Goal: Task Accomplishment & Management: Manage account settings

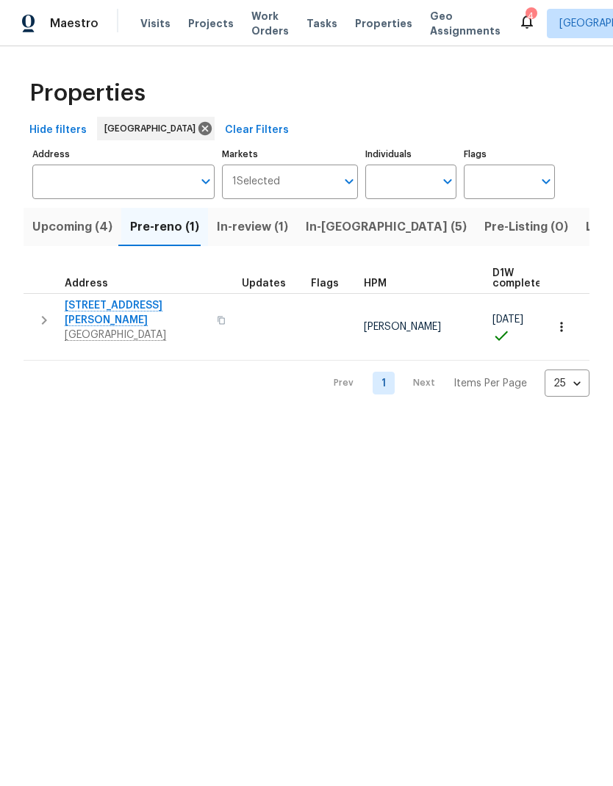
scroll to position [8, 239]
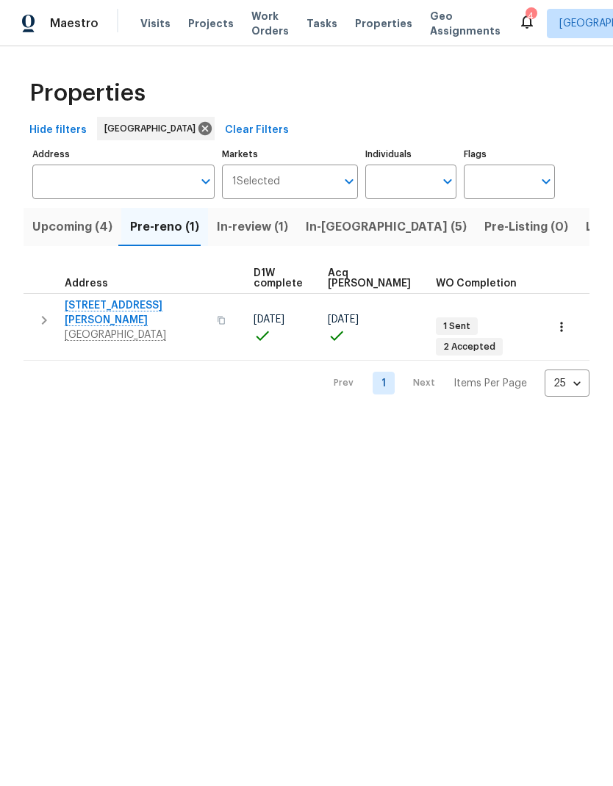
click at [366, 30] on span "Properties" at bounding box center [383, 23] width 57 height 15
click at [361, 28] on span "Properties" at bounding box center [383, 23] width 57 height 15
click at [321, 221] on span "In-reno (5)" at bounding box center [386, 227] width 161 height 21
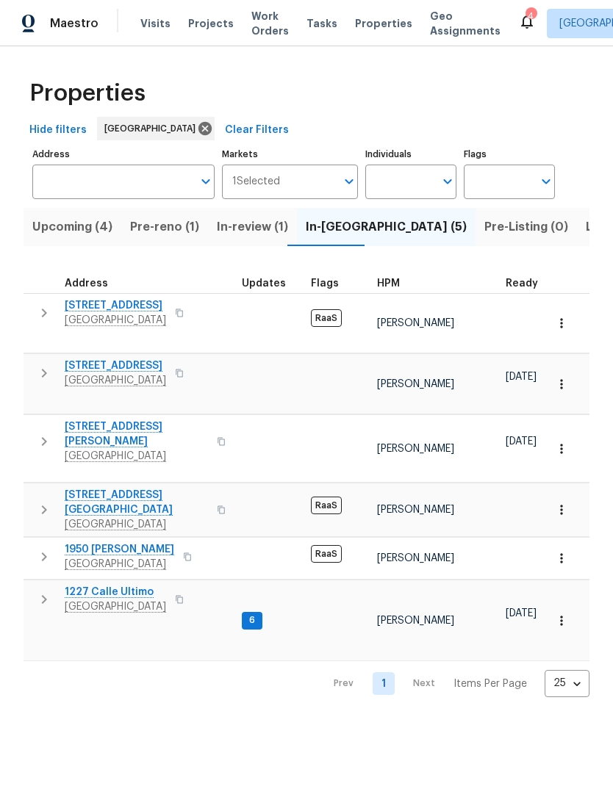
click at [154, 229] on span "Pre-reno (1)" at bounding box center [164, 227] width 69 height 21
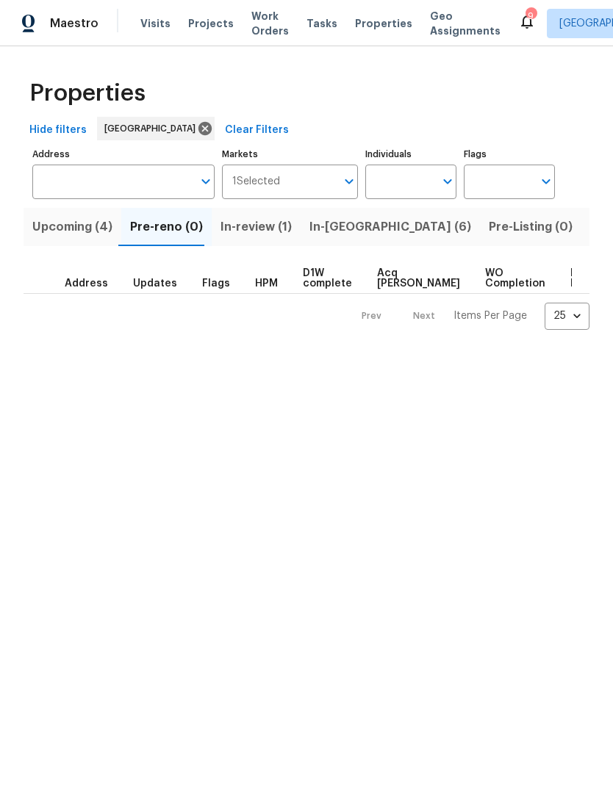
click at [256, 224] on span "In-review (1)" at bounding box center [255, 227] width 71 height 21
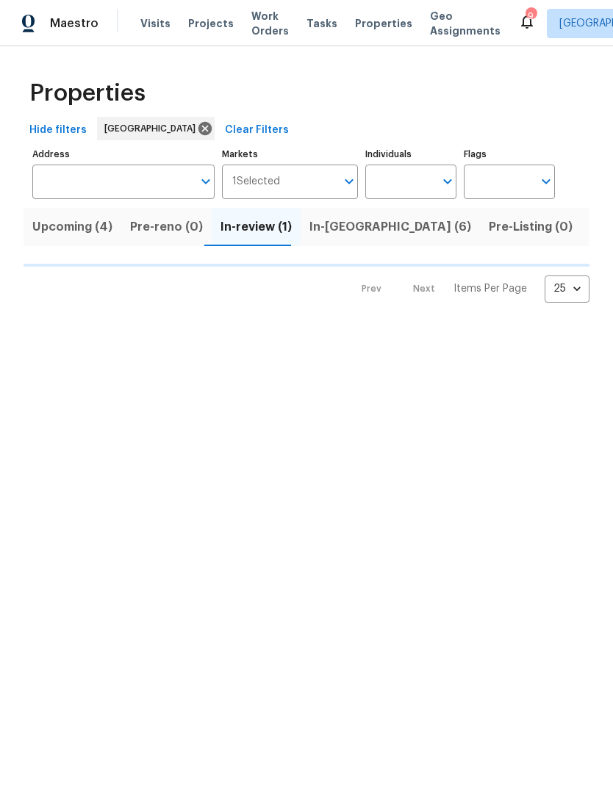
click at [328, 230] on span "In-[GEOGRAPHIC_DATA] (6)" at bounding box center [390, 227] width 162 height 21
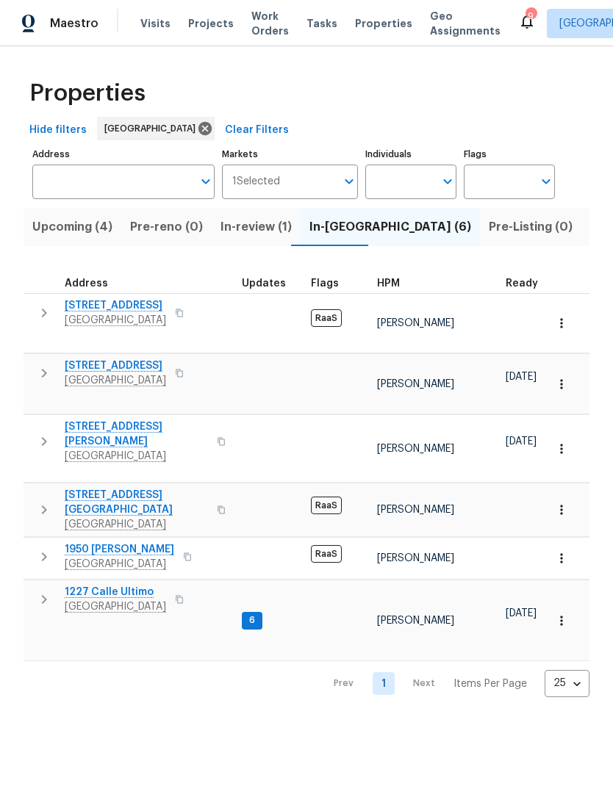
click at [113, 308] on span "[STREET_ADDRESS]" at bounding box center [115, 305] width 101 height 15
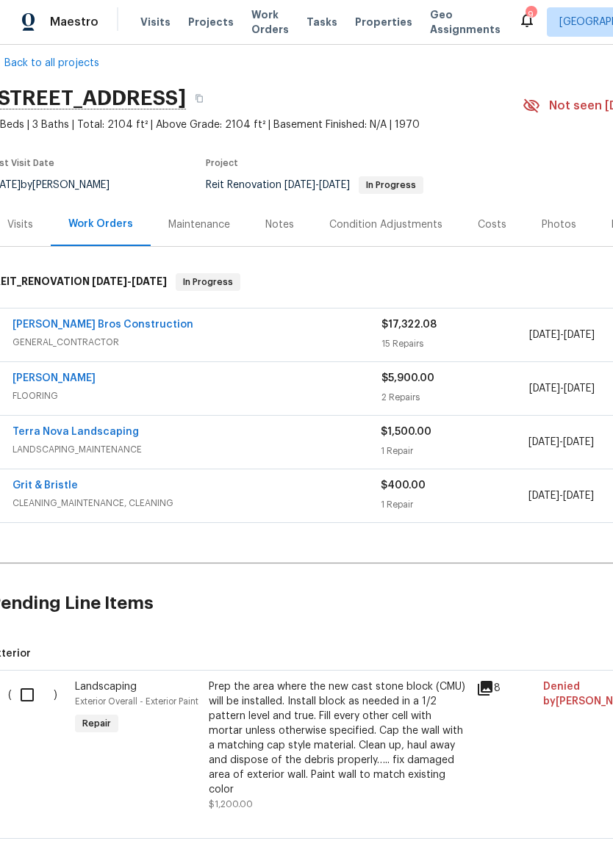
scroll to position [18, 12]
click at [184, 391] on span "FLOORING" at bounding box center [195, 397] width 369 height 15
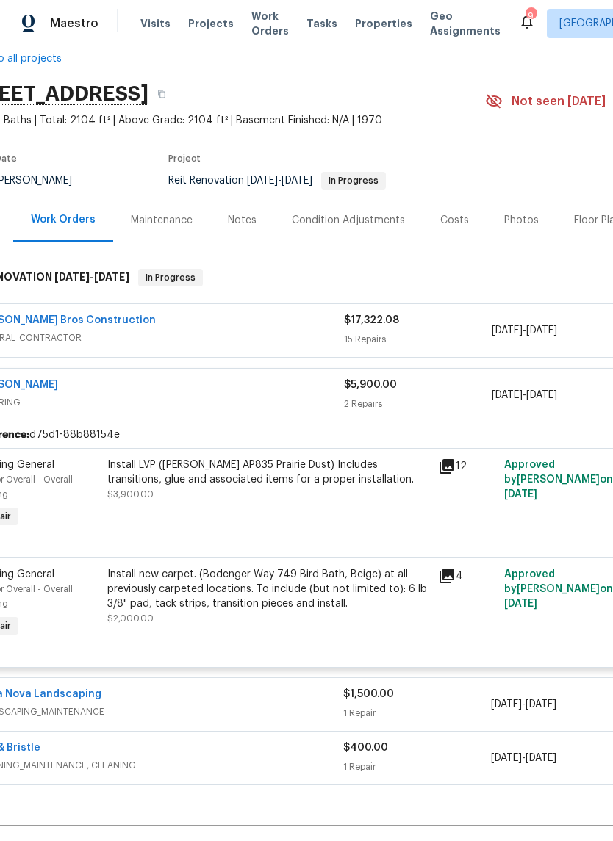
scroll to position [25, 50]
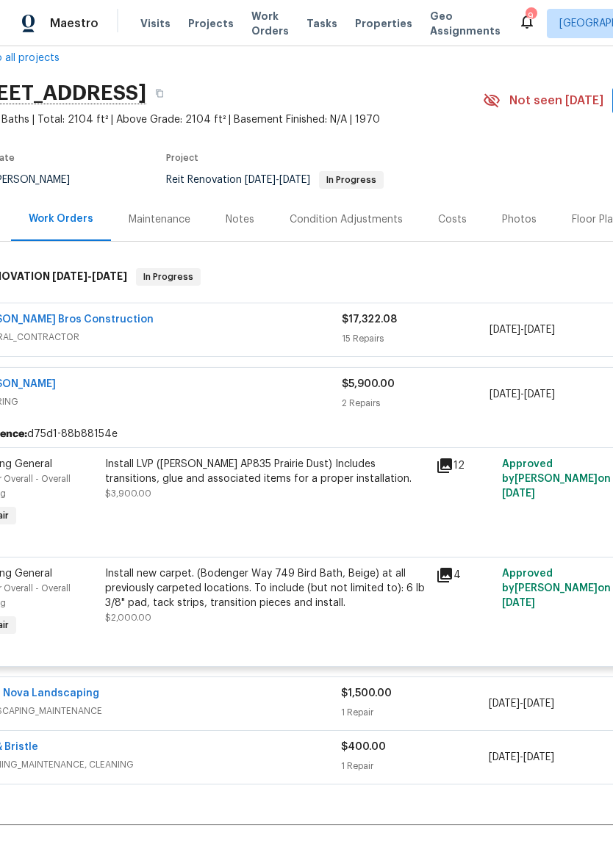
click at [362, 23] on span "Properties" at bounding box center [383, 23] width 57 height 15
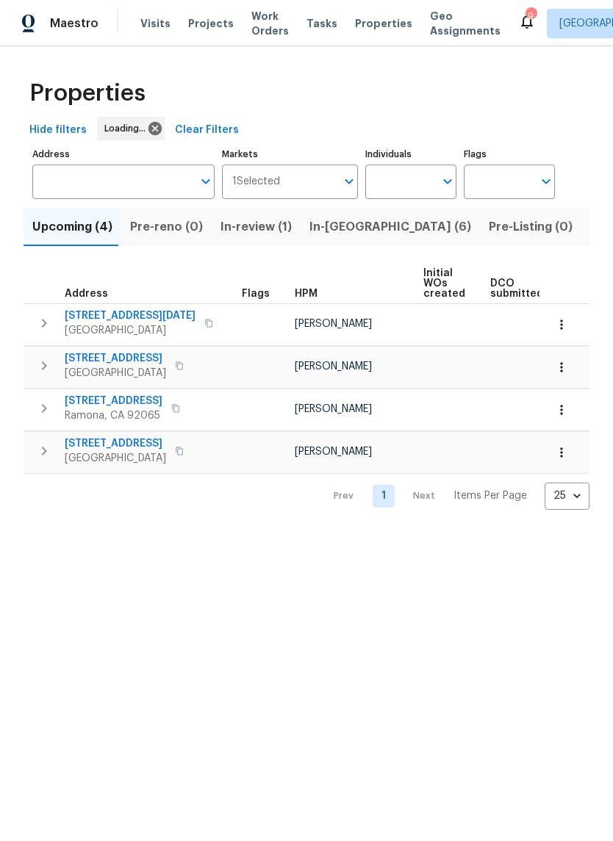
click at [337, 240] on button "In-[GEOGRAPHIC_DATA] (6)" at bounding box center [390, 227] width 179 height 38
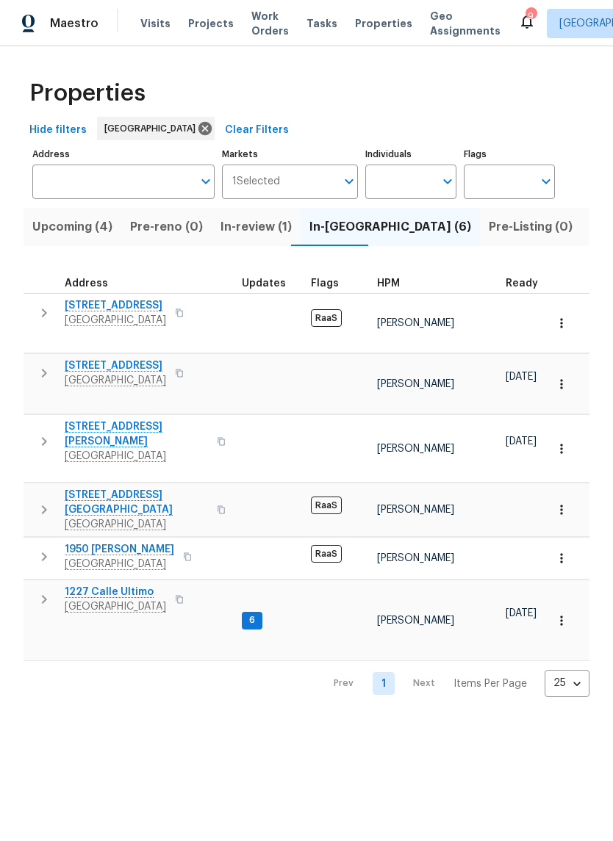
click at [109, 542] on span "1950 [PERSON_NAME]" at bounding box center [119, 549] width 109 height 15
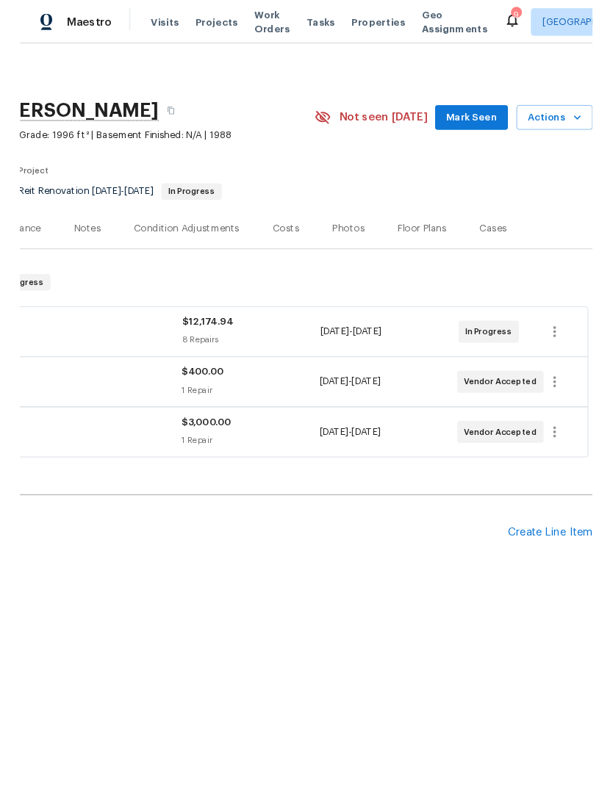
scroll to position [0, 218]
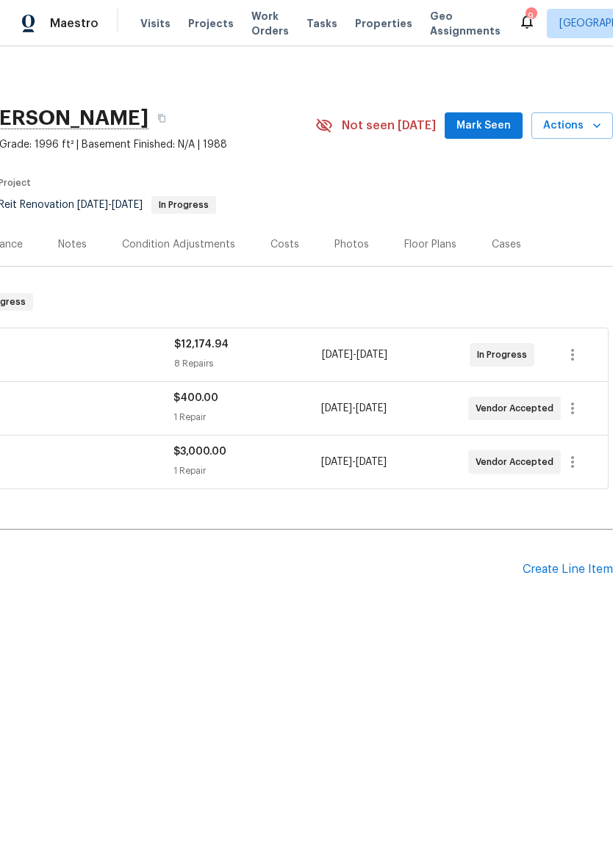
click at [157, 13] on div "Visits Projects Work Orders Tasks Properties Geo Assignments" at bounding box center [329, 23] width 378 height 29
click at [167, 10] on div "Visits Projects Work Orders Tasks Properties Geo Assignments" at bounding box center [329, 23] width 378 height 29
click at [166, 10] on div "Visits Projects Work Orders Tasks Properties Geo Assignments" at bounding box center [329, 23] width 378 height 29
click at [143, 17] on span "Visits" at bounding box center [155, 23] width 30 height 15
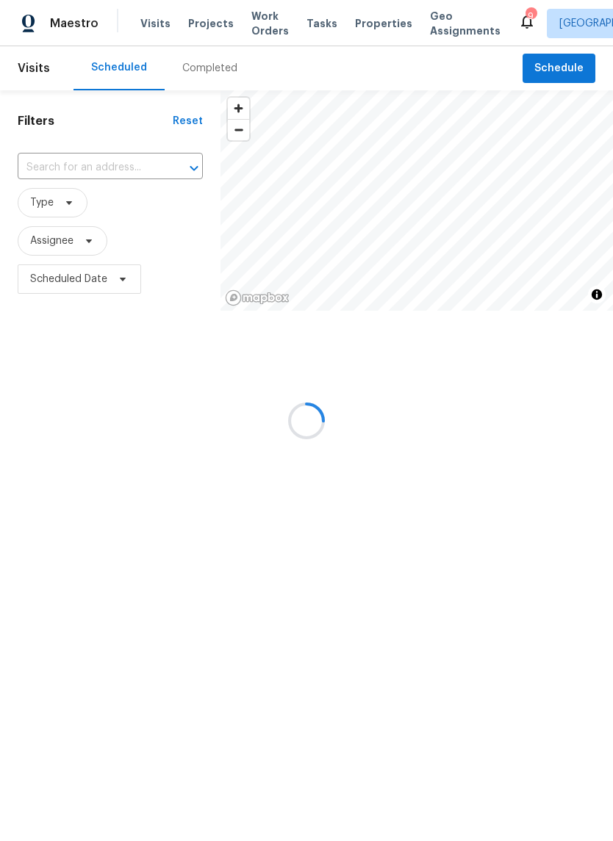
click at [70, 169] on div at bounding box center [306, 420] width 613 height 841
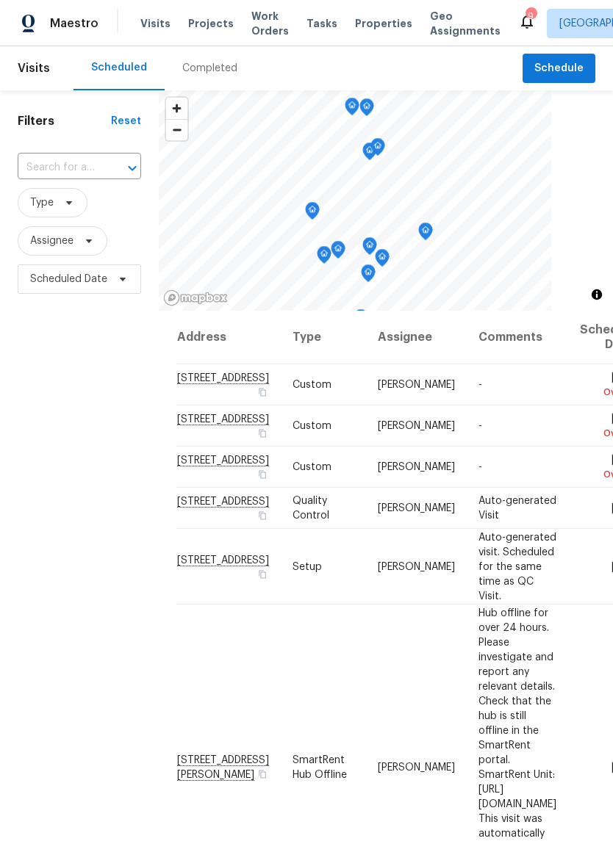
click at [66, 164] on input "text" at bounding box center [59, 168] width 82 height 23
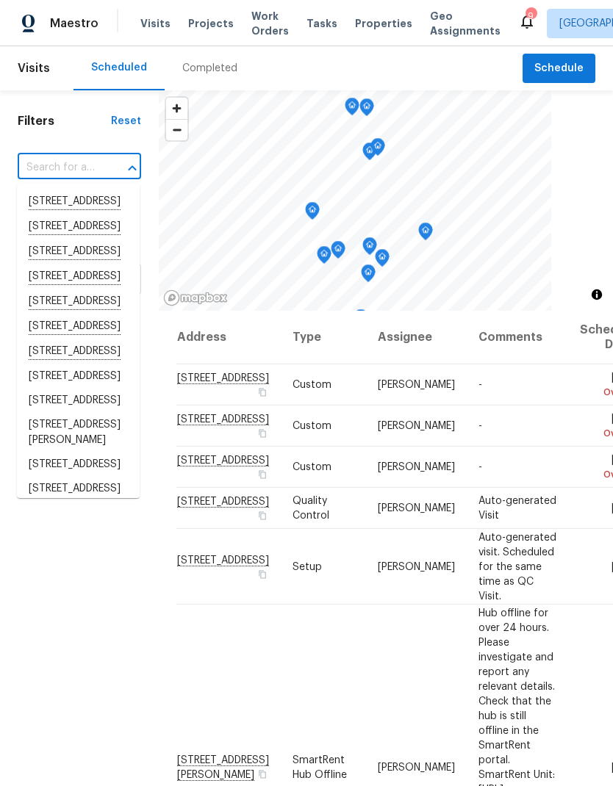
click at [62, 162] on input "text" at bounding box center [59, 168] width 82 height 23
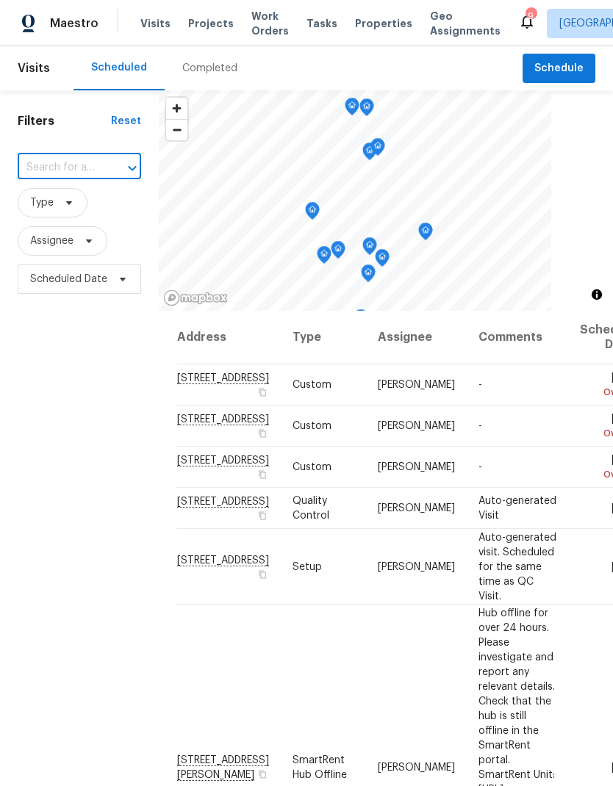
paste input "5989 Chaumont Dr, San Diego, CA 92114"
type input "5989 Chaumont Dr, San Diego, CA 92114"
click at [60, 202] on li "5989 Chaumont Dr, San Diego, CA 92114" at bounding box center [78, 202] width 123 height 25
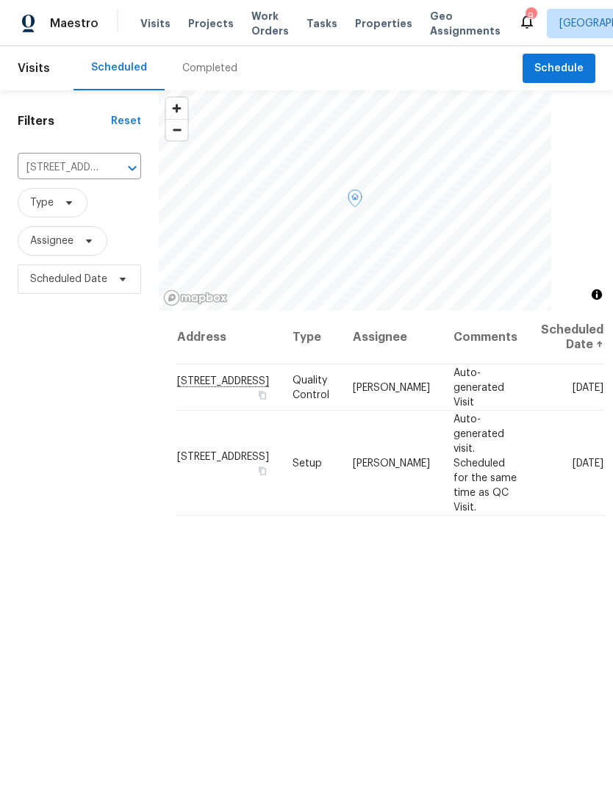
click at [0, 0] on icon at bounding box center [0, 0] width 0 height 0
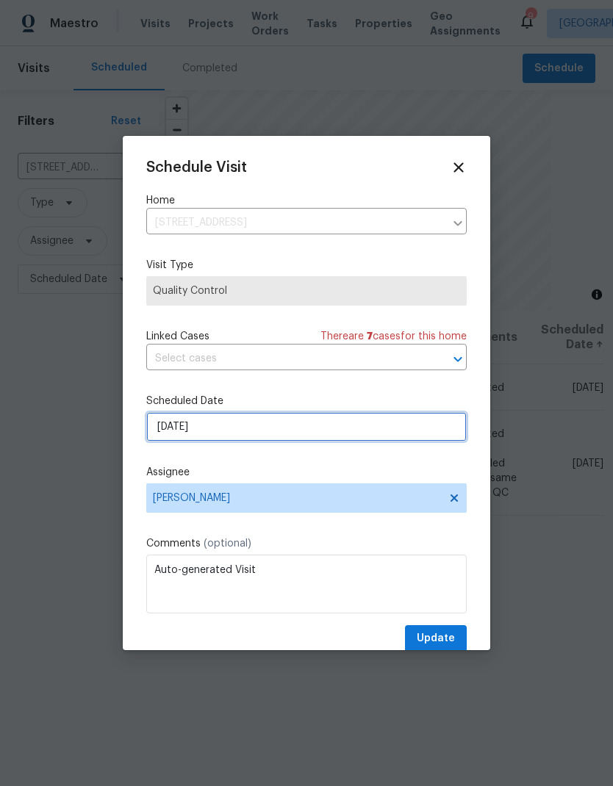
click at [195, 423] on input "[DATE]" at bounding box center [306, 426] width 320 height 29
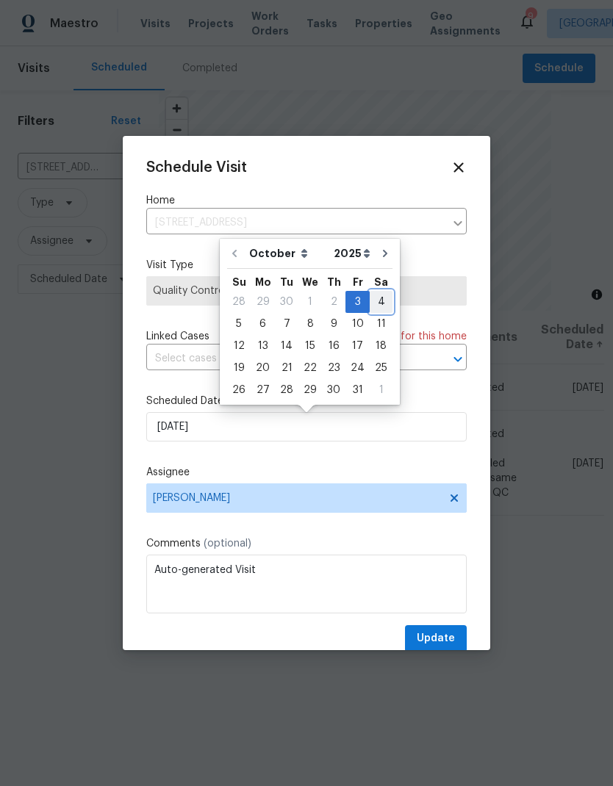
click at [375, 303] on div "4" at bounding box center [381, 302] width 23 height 21
type input "10/4/2025"
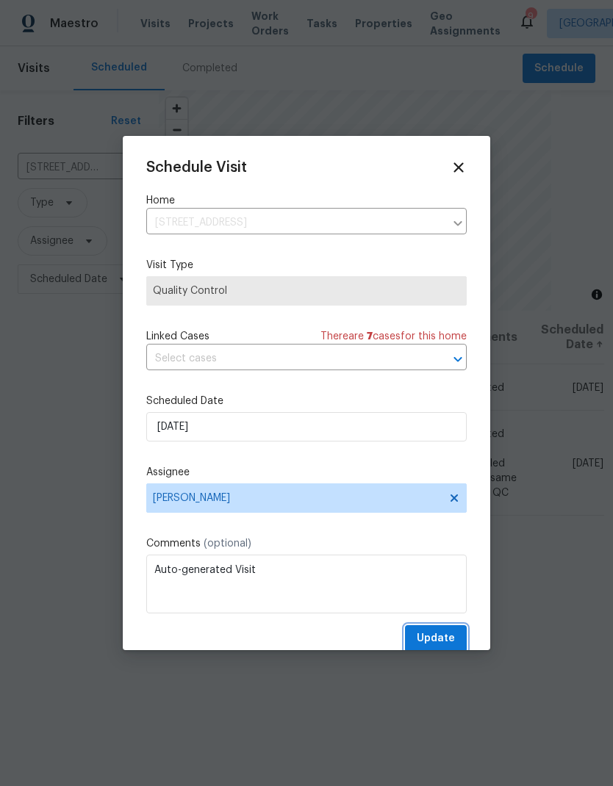
click at [429, 643] on span "Update" at bounding box center [436, 639] width 38 height 18
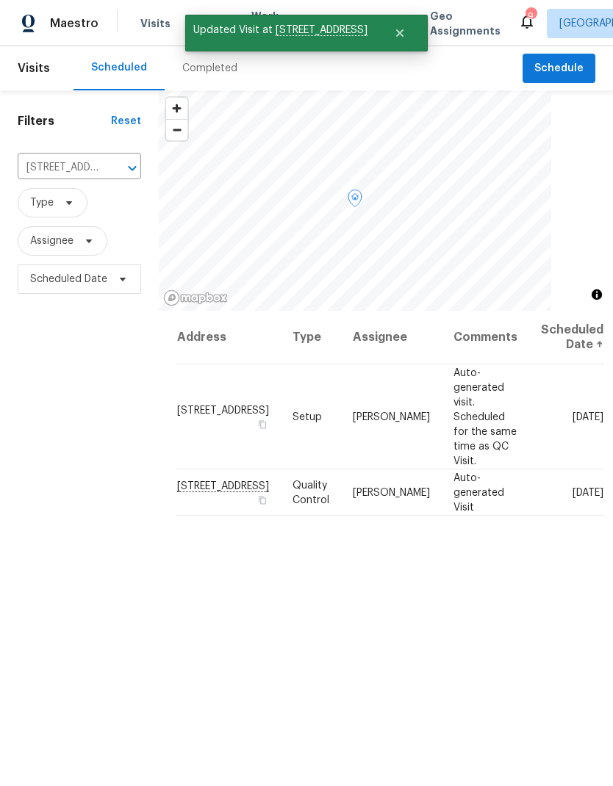
click at [0, 0] on icon at bounding box center [0, 0] width 0 height 0
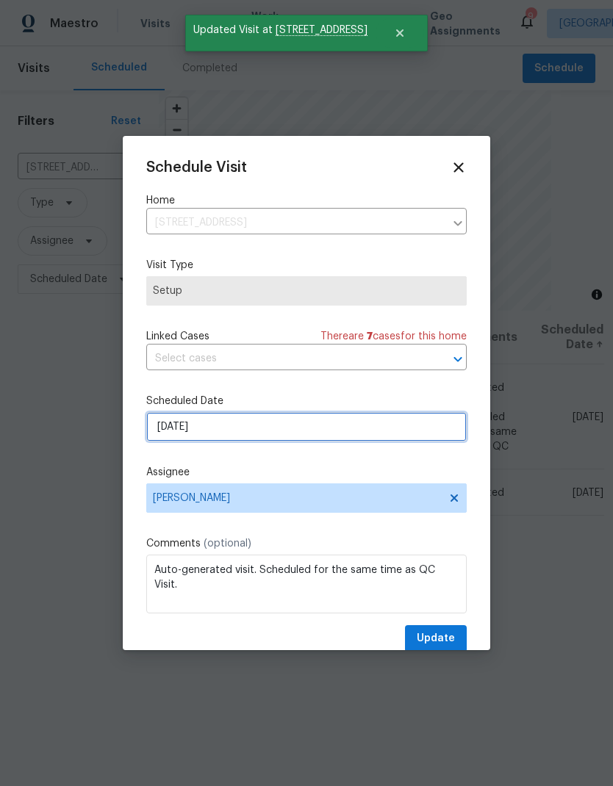
click at [201, 426] on input "[DATE]" at bounding box center [306, 426] width 320 height 29
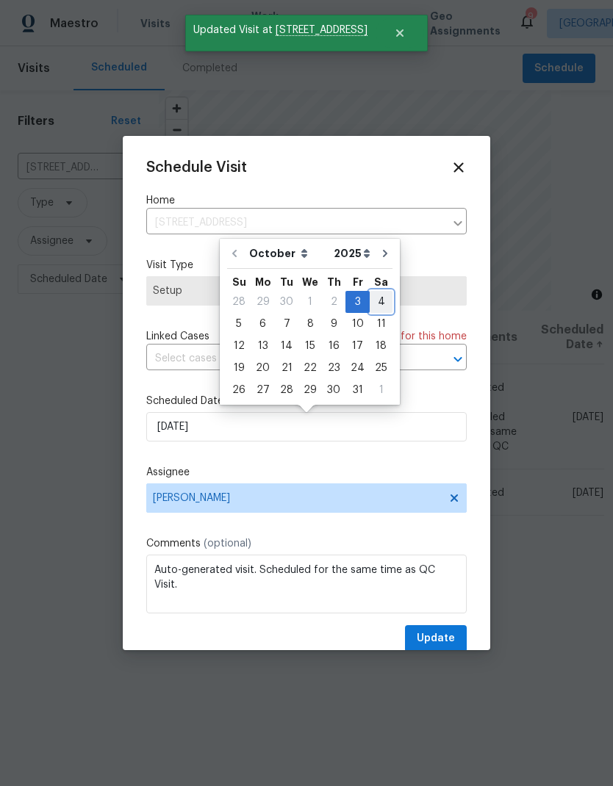
click at [378, 294] on div "4" at bounding box center [381, 302] width 23 height 21
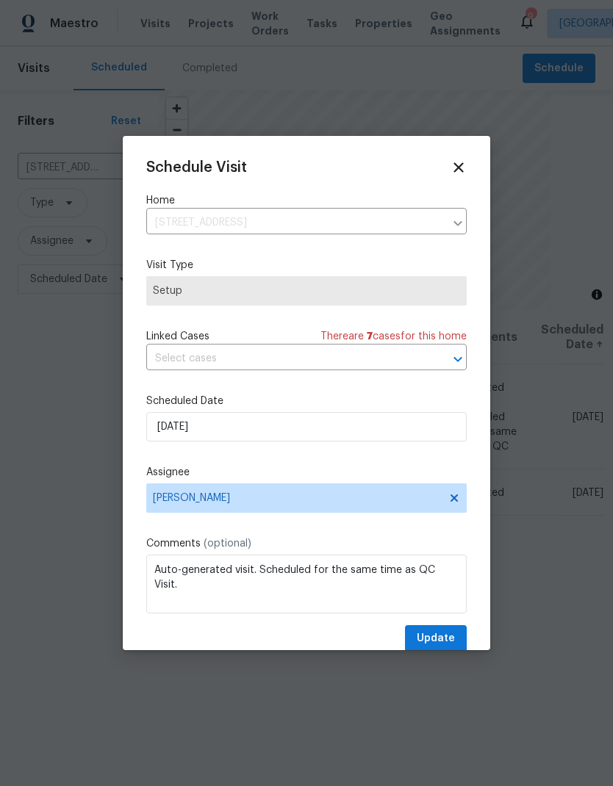
type input "10/4/2025"
click at [424, 636] on span "Update" at bounding box center [436, 639] width 38 height 18
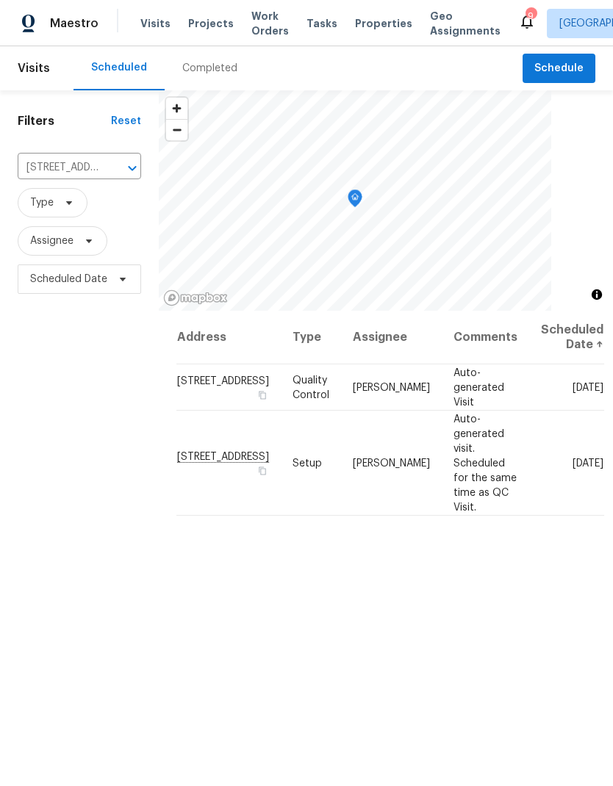
click at [103, 170] on button "Clear" at bounding box center [113, 168] width 21 height 21
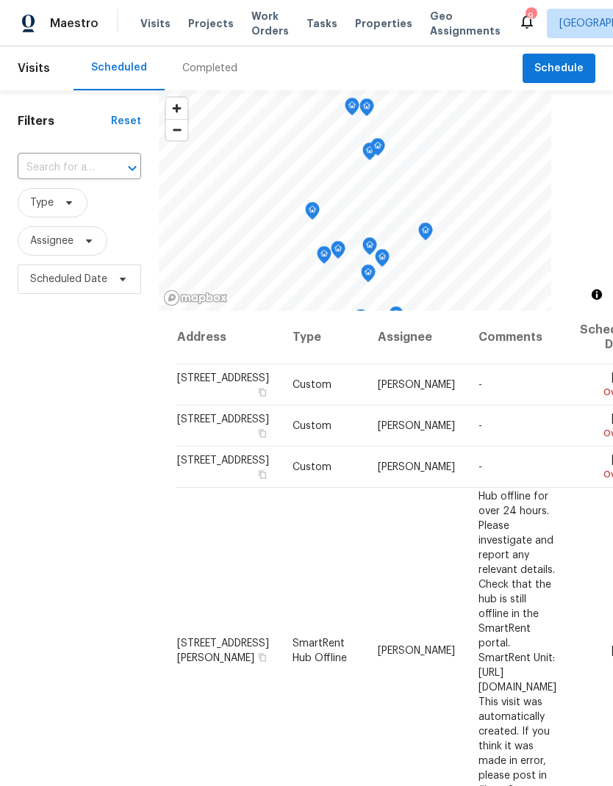
click at [89, 169] on input "text" at bounding box center [59, 168] width 82 height 23
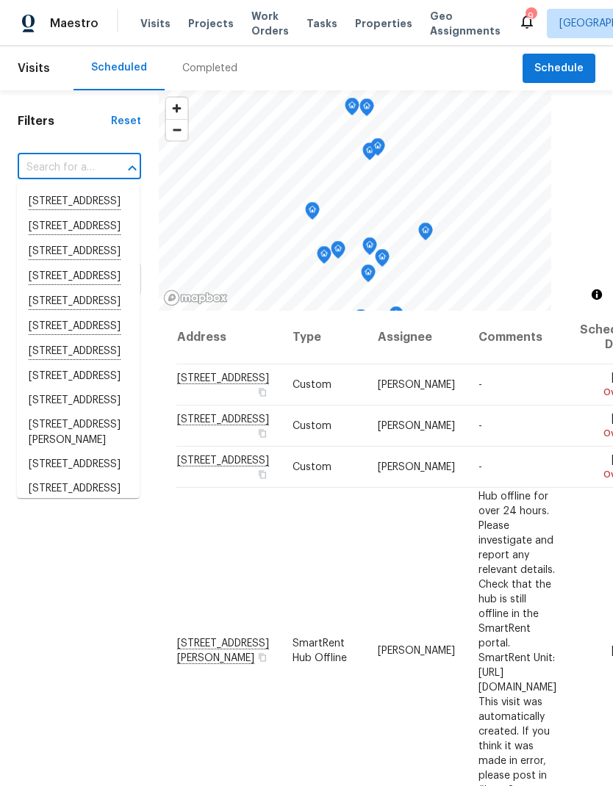
click at [55, 170] on input "text" at bounding box center [59, 168] width 82 height 23
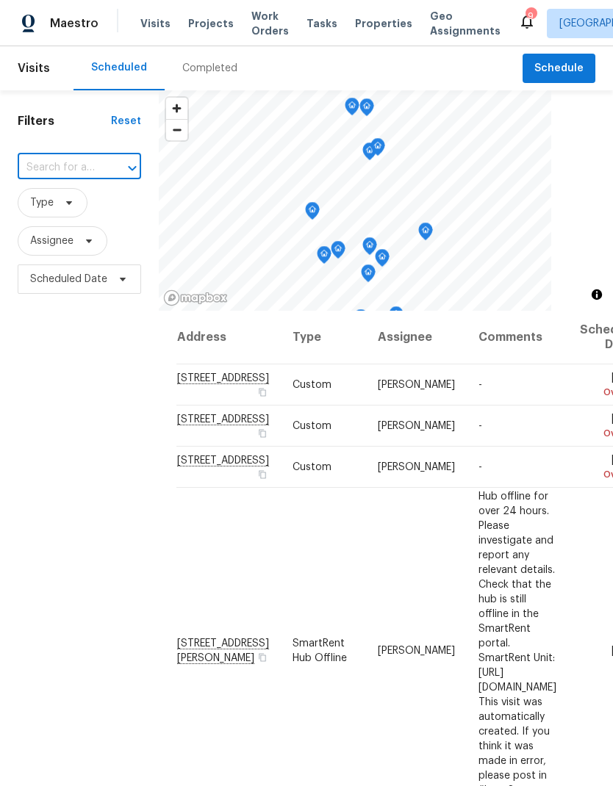
click at [25, 117] on h1 "Filters" at bounding box center [64, 121] width 93 height 15
click at [40, 137] on div "Filters Reset ​ Type Assignee Scheduled Date" at bounding box center [79, 515] width 159 height 850
click at [56, 179] on input "text" at bounding box center [59, 168] width 82 height 23
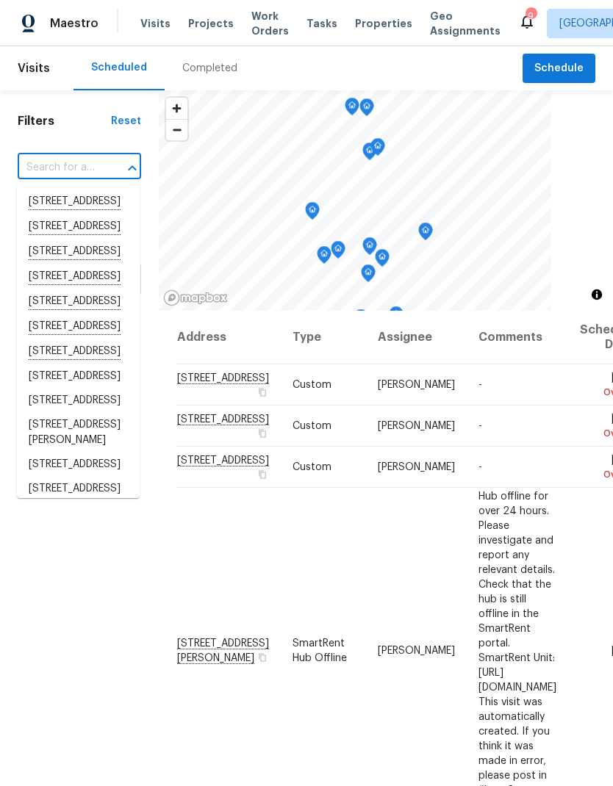
click at [48, 162] on input "text" at bounding box center [59, 168] width 82 height 23
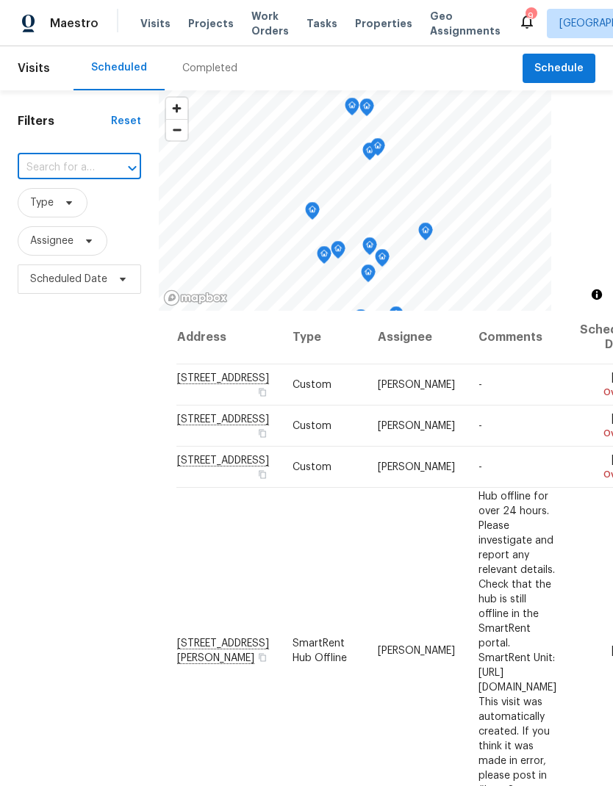
paste input "3987 Nobel Dr Unit 341, San Diego, CA 92122"
type input "3987"
click at [66, 215] on li "3987 Nobel Dr Unit 341, San Diego, CA 92122" at bounding box center [78, 202] width 123 height 25
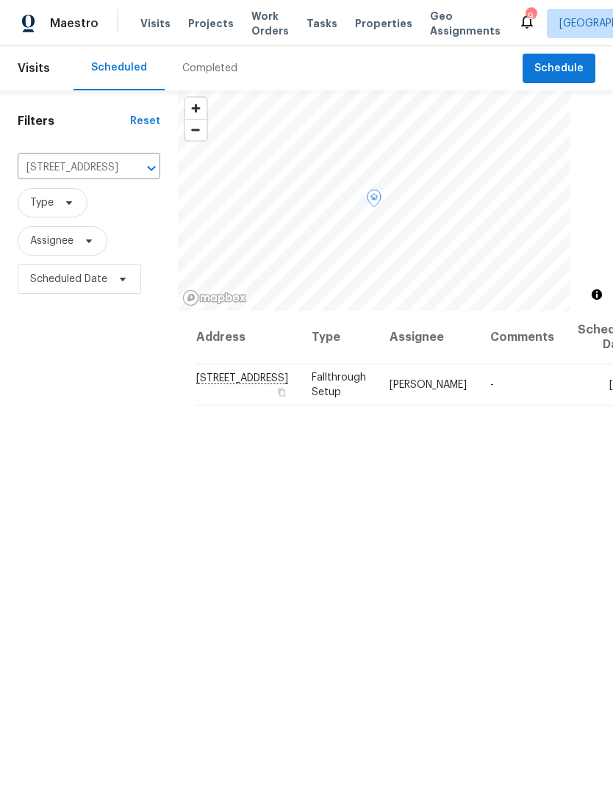
click at [0, 0] on icon at bounding box center [0, 0] width 0 height 0
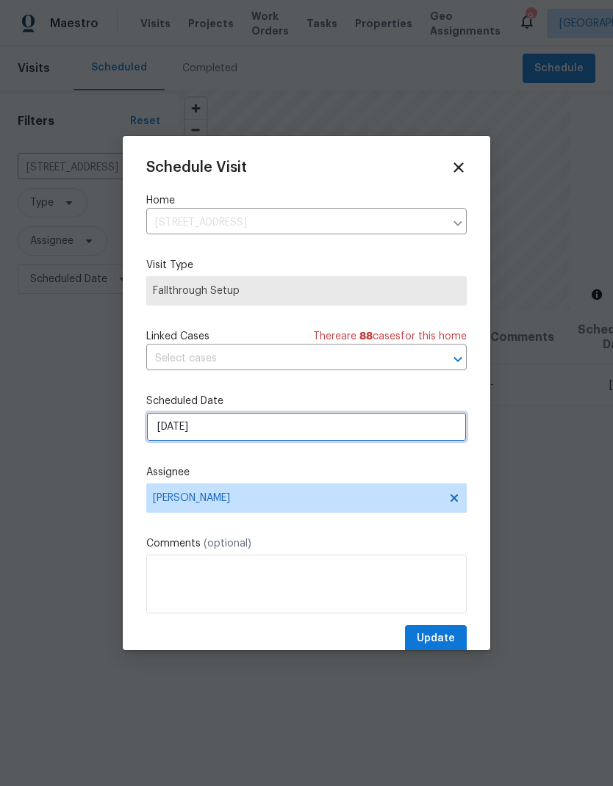
click at [184, 427] on input "10/4/2025" at bounding box center [306, 426] width 320 height 29
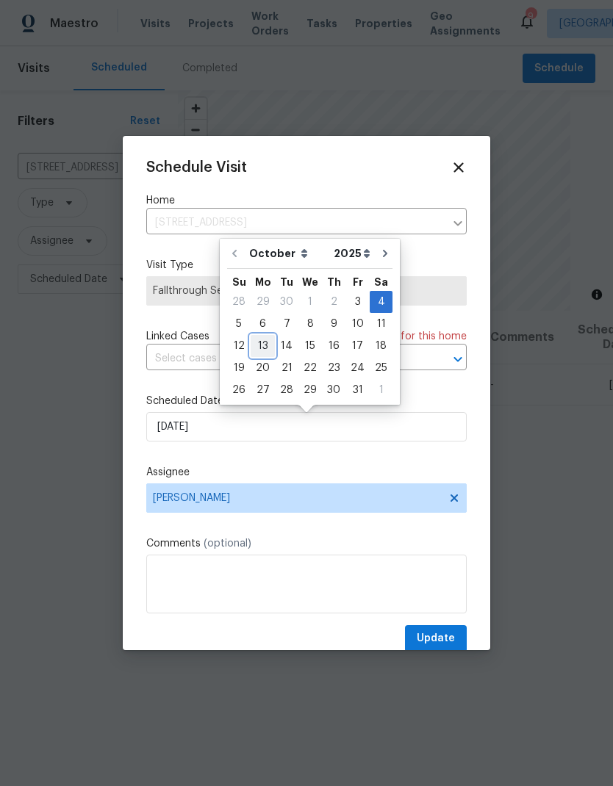
click at [259, 342] on div "13" at bounding box center [263, 346] width 24 height 21
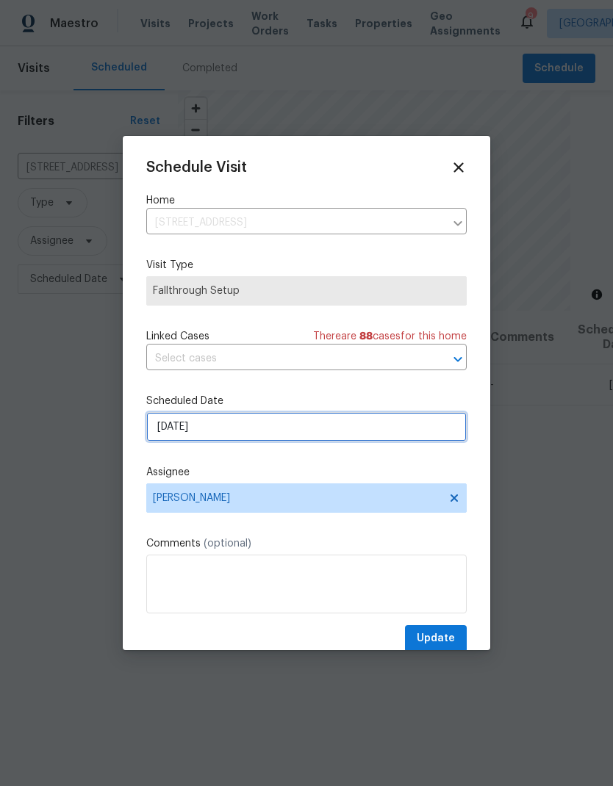
click at [181, 426] on input "10/13/2025" at bounding box center [306, 426] width 320 height 29
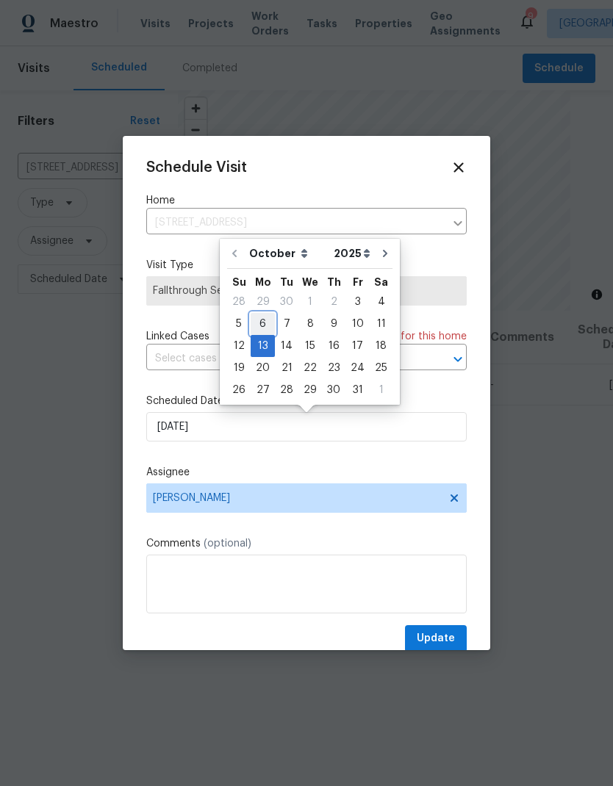
click at [260, 317] on div "6" at bounding box center [263, 324] width 24 height 21
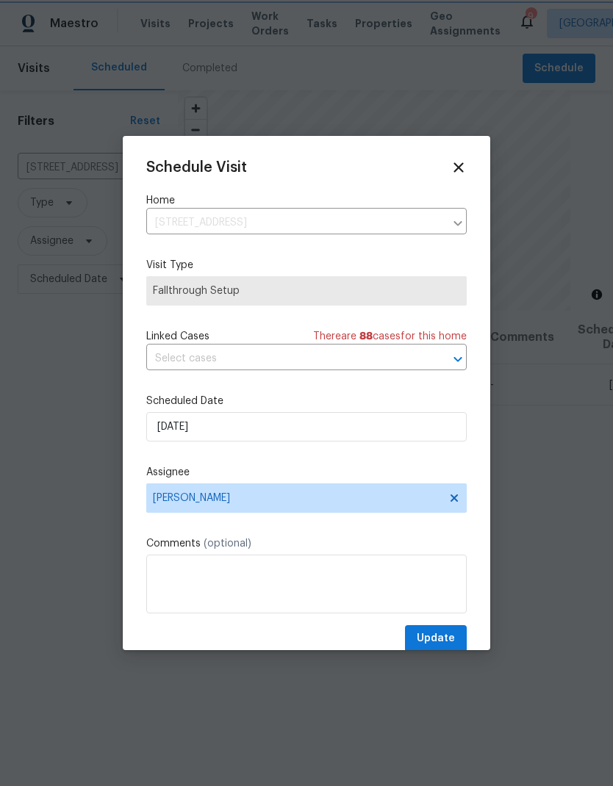
type input "10/6/2025"
click at [426, 644] on span "Update" at bounding box center [436, 639] width 38 height 18
